Goal: Information Seeking & Learning: Learn about a topic

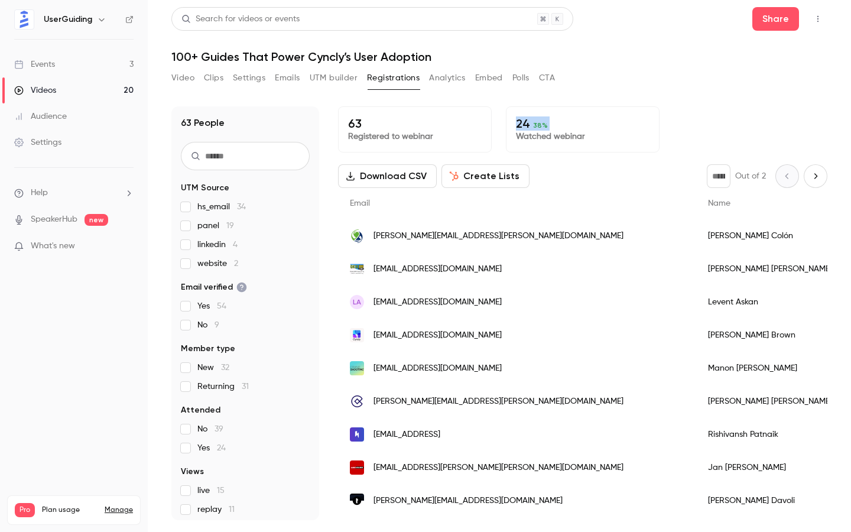
click at [35, 87] on div "Videos" at bounding box center [35, 90] width 42 height 12
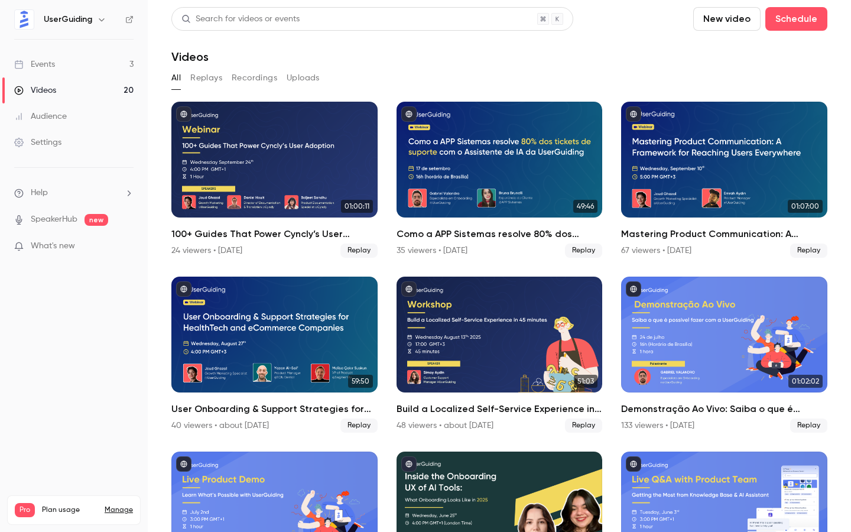
click at [49, 64] on div "Events" at bounding box center [34, 64] width 41 height 12
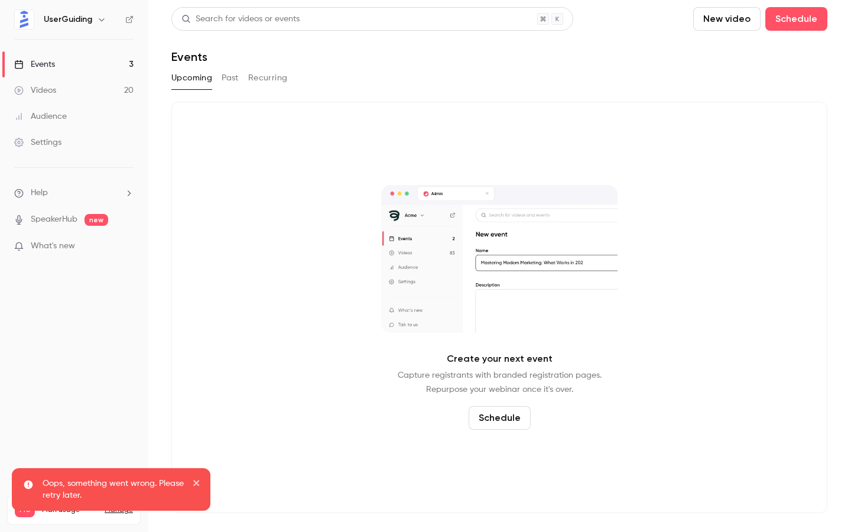
click at [62, 66] on link "Events 3" at bounding box center [74, 64] width 148 height 26
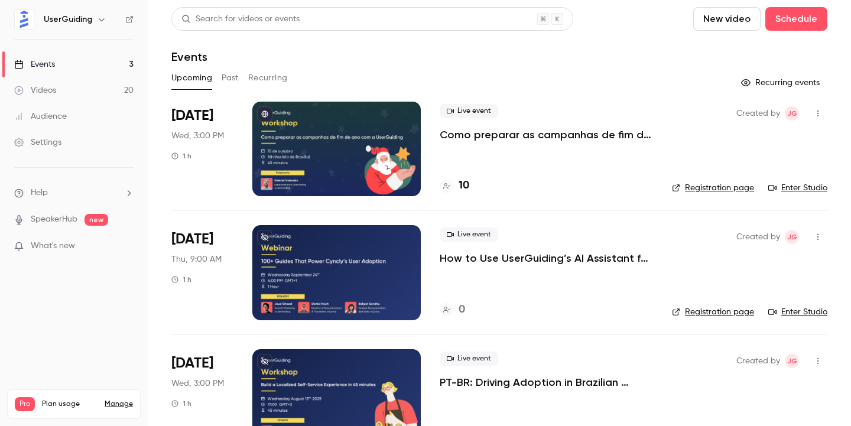
scroll to position [39, 0]
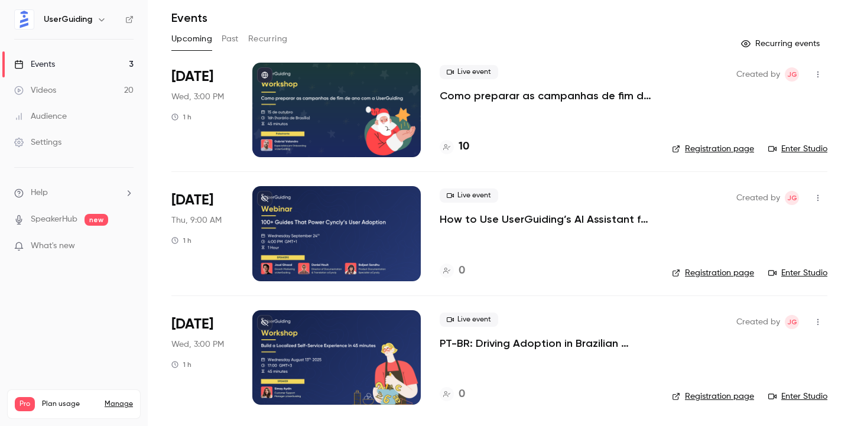
click at [473, 339] on p "PT-BR: Driving Adoption in Brazilian Fintech Companies with UserGuiding" at bounding box center [546, 343] width 213 height 14
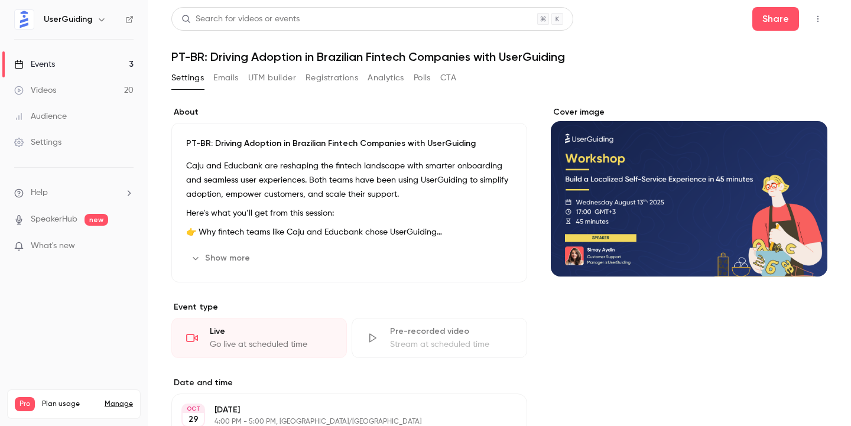
click at [373, 58] on h1 "PT-BR: Driving Adoption in Brazilian Fintech Companies with UserGuiding" at bounding box center [499, 57] width 656 height 14
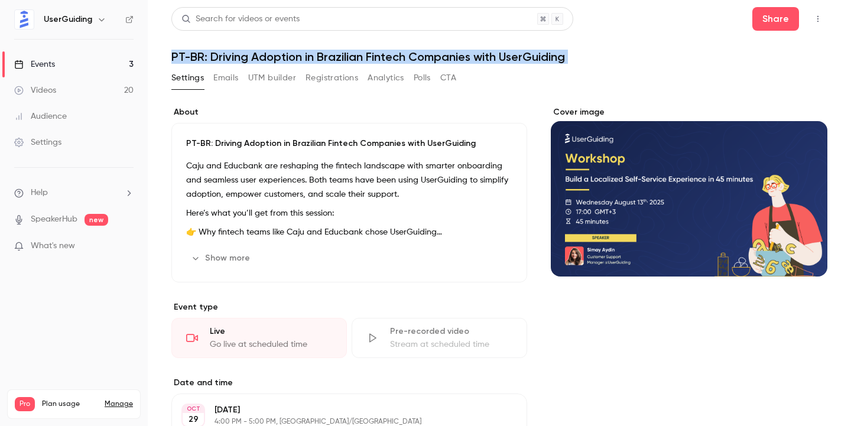
click at [373, 58] on h1 "PT-BR: Driving Adoption in Brazilian Fintech Companies with UserGuiding" at bounding box center [499, 57] width 656 height 14
copy div "PT-BR: Driving Adoption in Brazilian Fintech Companies with UserGuiding Setting…"
click at [74, 58] on link "Events 3" at bounding box center [74, 64] width 148 height 26
